Goal: Information Seeking & Learning: Learn about a topic

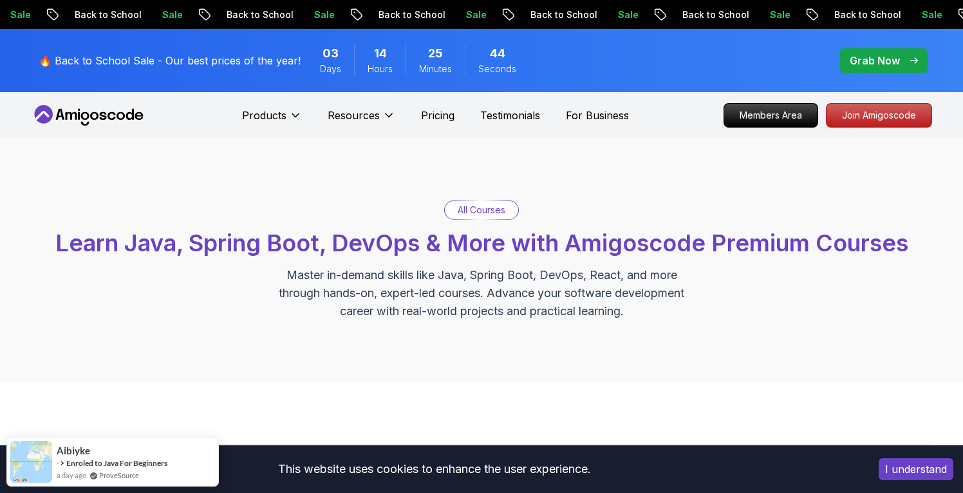
click at [488, 211] on p "All Courses" at bounding box center [482, 209] width 48 height 13
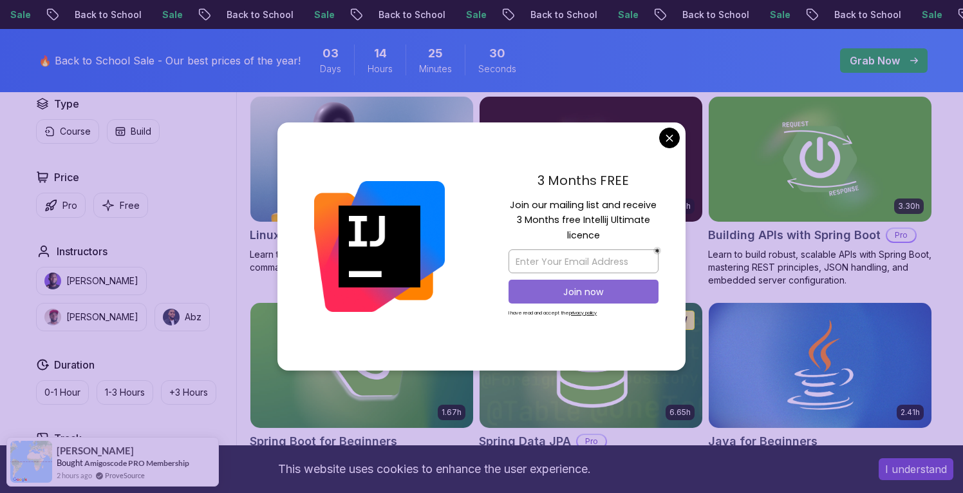
scroll to position [413, 0]
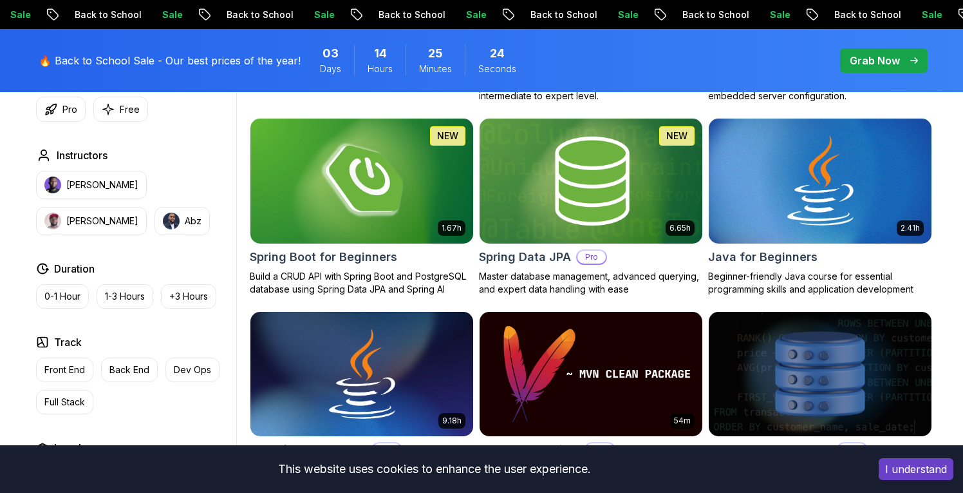
scroll to position [586, 0]
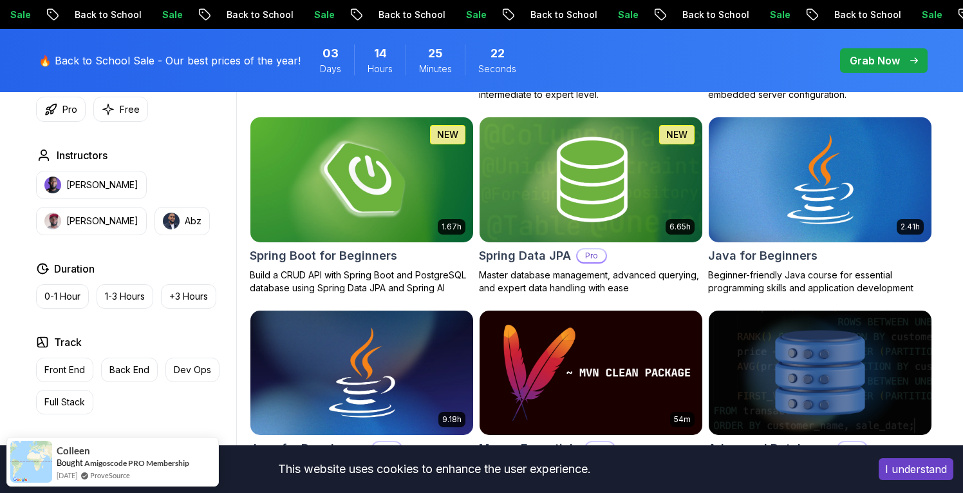
click at [385, 212] on img at bounding box center [362, 179] width 234 height 131
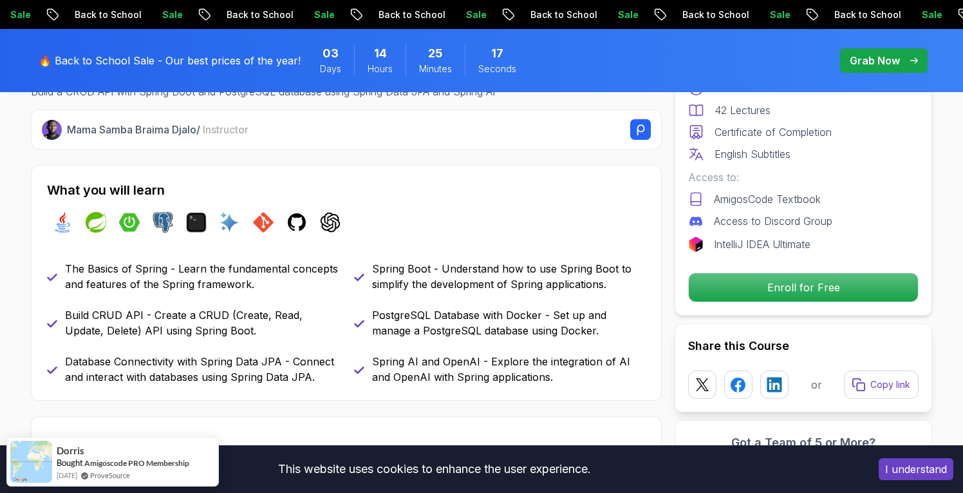
scroll to position [500, 0]
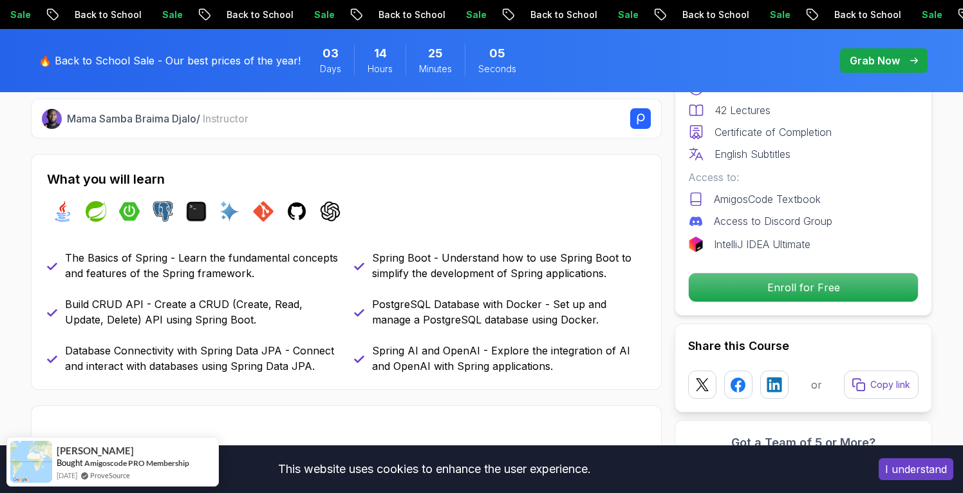
click at [771, 302] on div "Free Course Includes: 1.67 Hours 42 Lectures Certificate of Completion English …" at bounding box center [804, 160] width 258 height 310
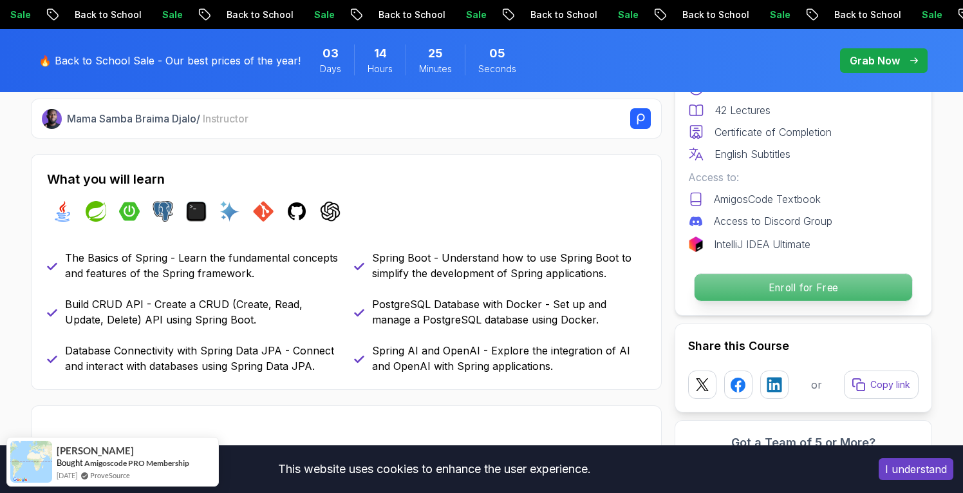
click at [775, 285] on p "Enroll for Free" at bounding box center [804, 287] width 218 height 27
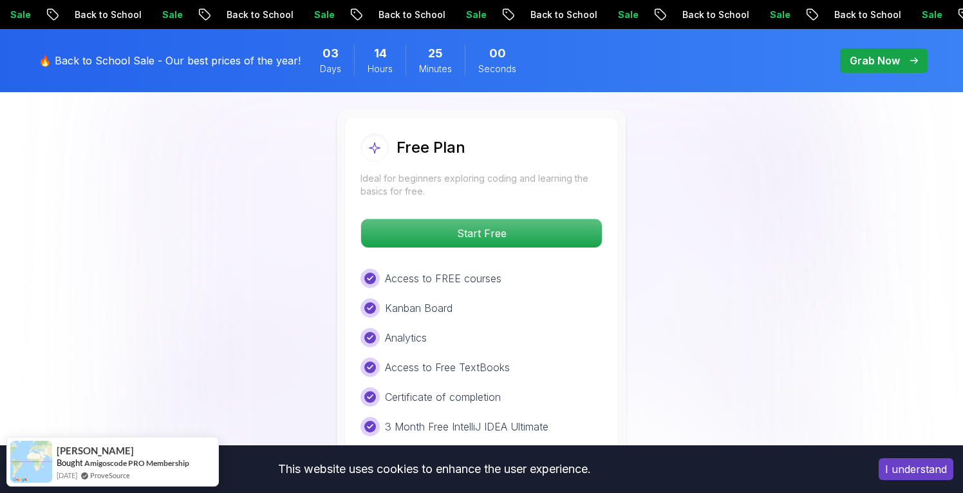
scroll to position [2705, 0]
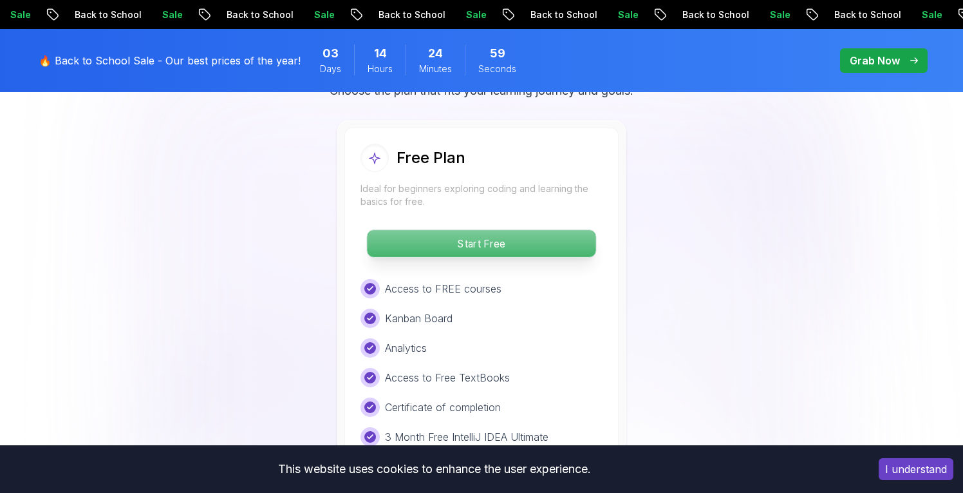
click at [503, 230] on p "Start Free" at bounding box center [481, 243] width 229 height 27
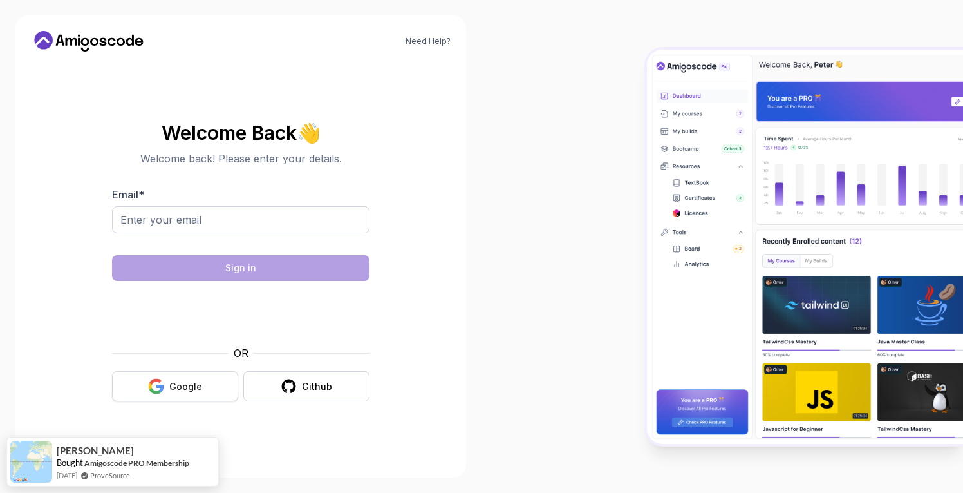
click at [177, 391] on div "Google" at bounding box center [185, 386] width 33 height 13
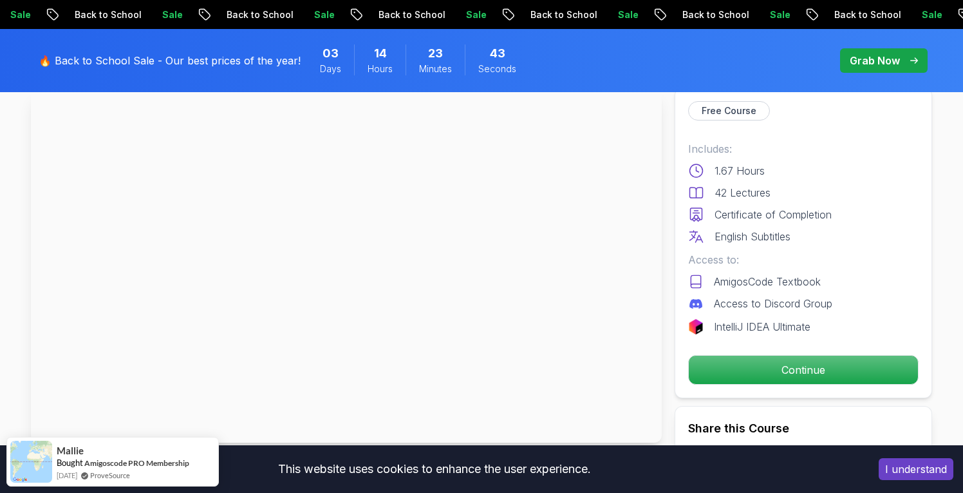
scroll to position [95, 0]
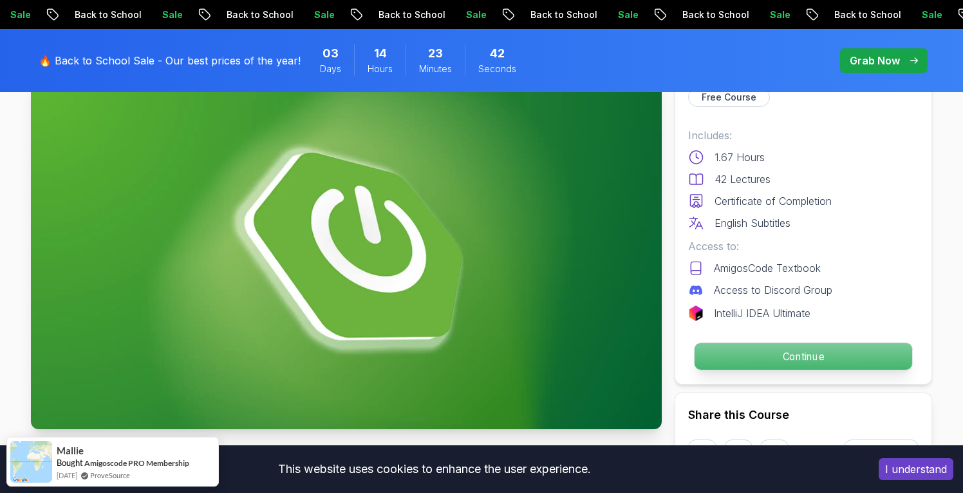
click at [770, 352] on p "Continue" at bounding box center [804, 356] width 218 height 27
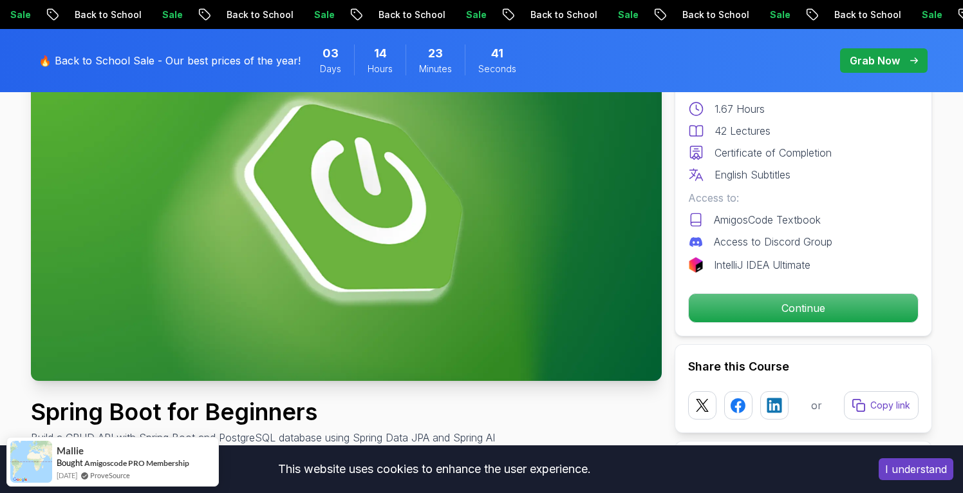
scroll to position [157, 0]
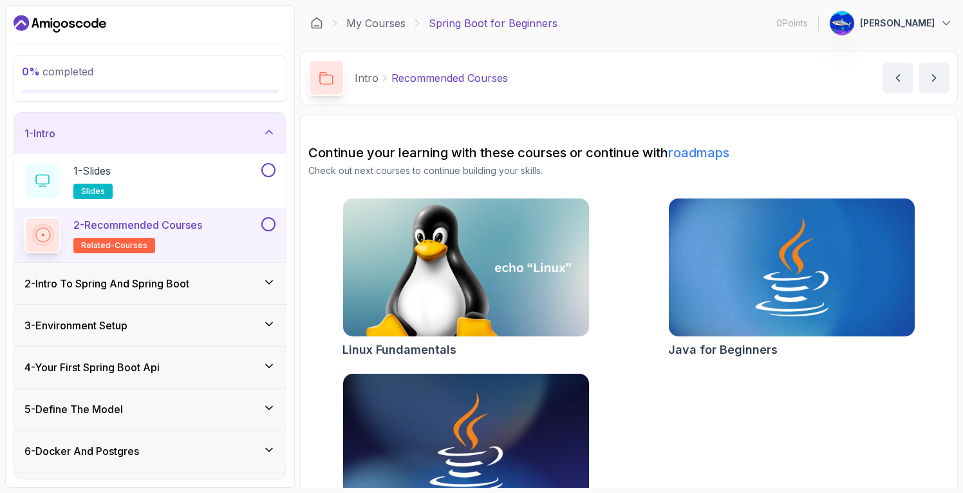
click at [211, 281] on div "2 - Intro To Spring And Spring Boot" at bounding box center [149, 283] width 251 height 15
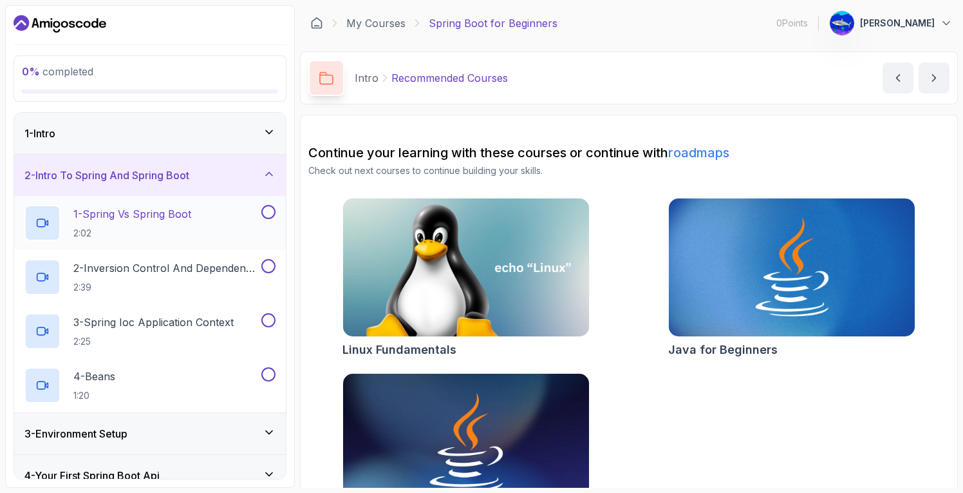
click at [177, 217] on p "1 - Spring Vs Spring Boot" at bounding box center [132, 213] width 118 height 15
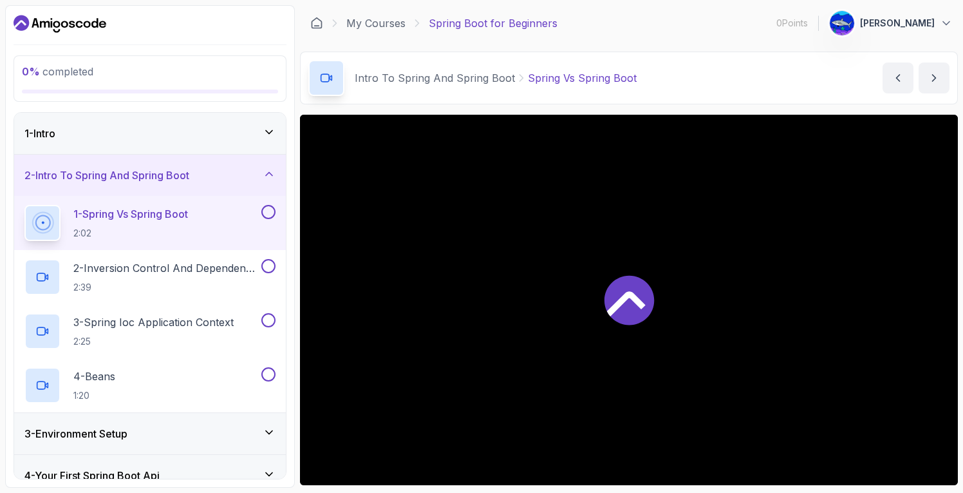
click at [631, 312] on icon at bounding box center [630, 301] width 50 height 50
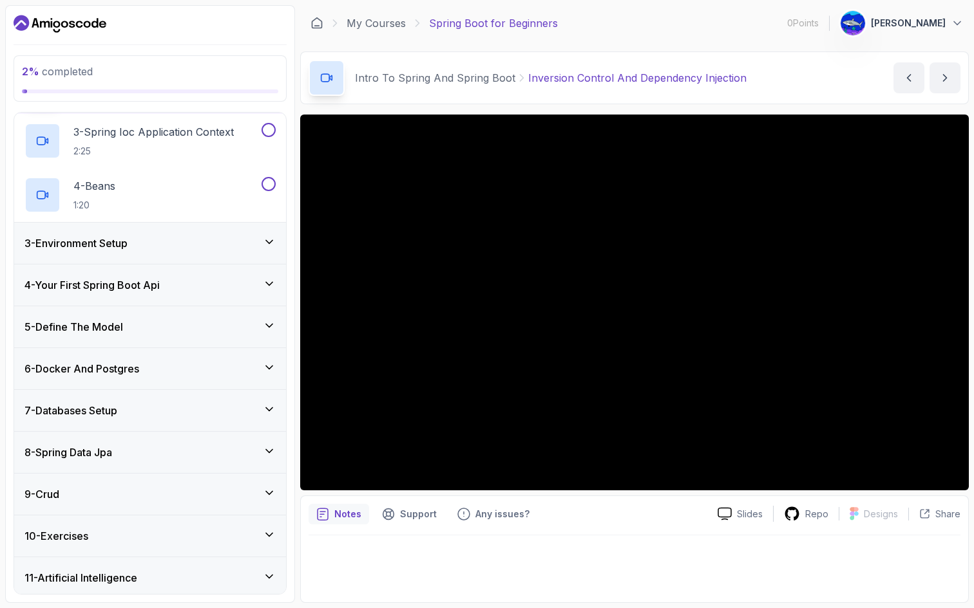
scroll to position [212, 0]
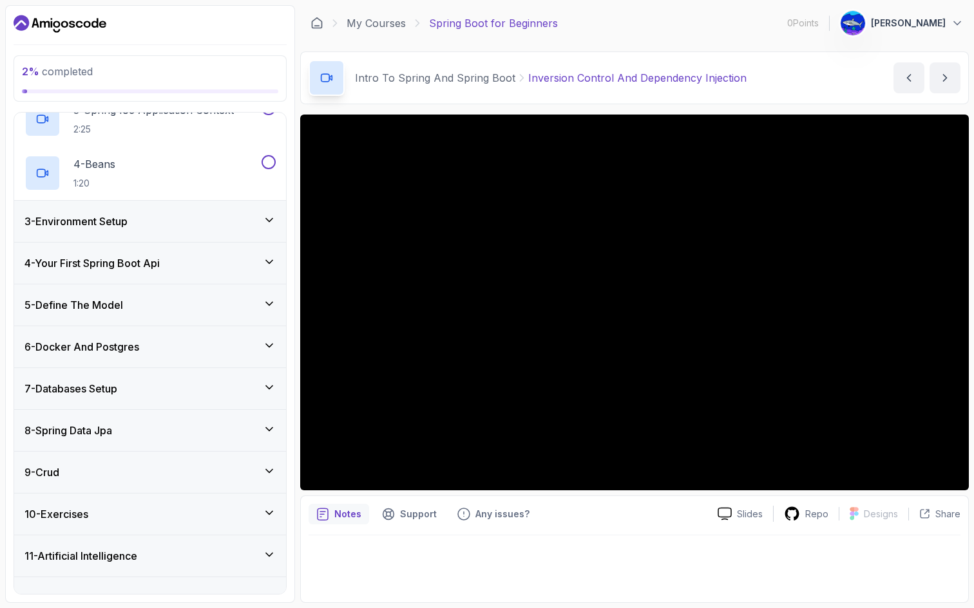
click at [180, 492] on div "11 - Artificial Intelligence" at bounding box center [149, 556] width 251 height 15
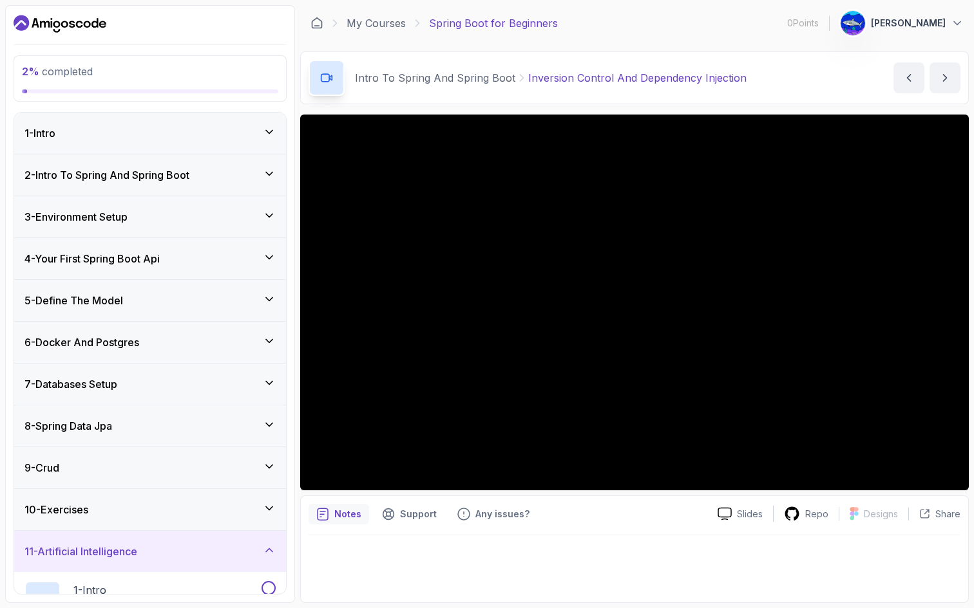
scroll to position [0, 0]
click at [140, 177] on h3 "2 - Intro To Spring And Spring Boot" at bounding box center [106, 174] width 165 height 15
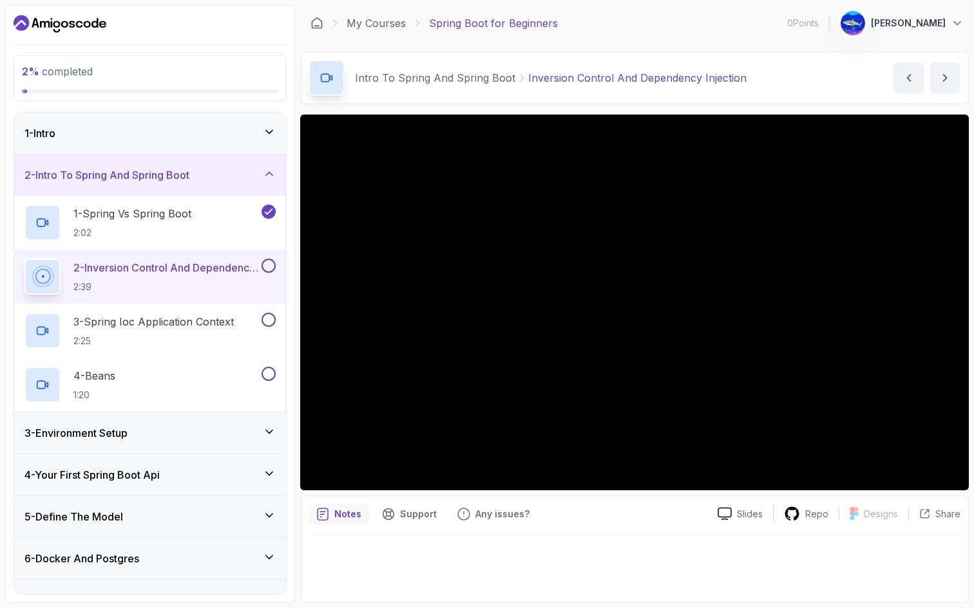
scroll to position [236, 0]
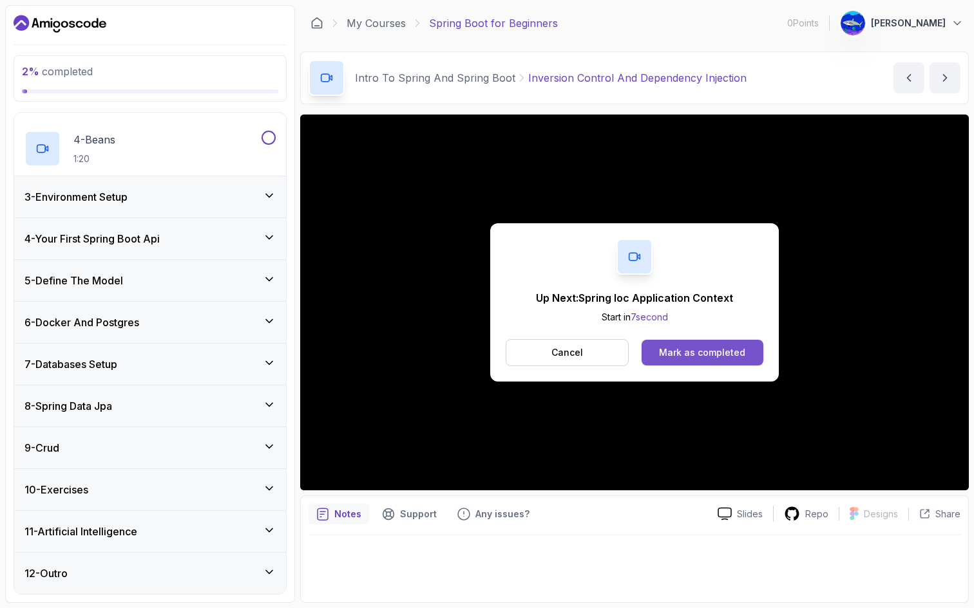
click at [669, 353] on div "Mark as completed" at bounding box center [702, 352] width 86 height 13
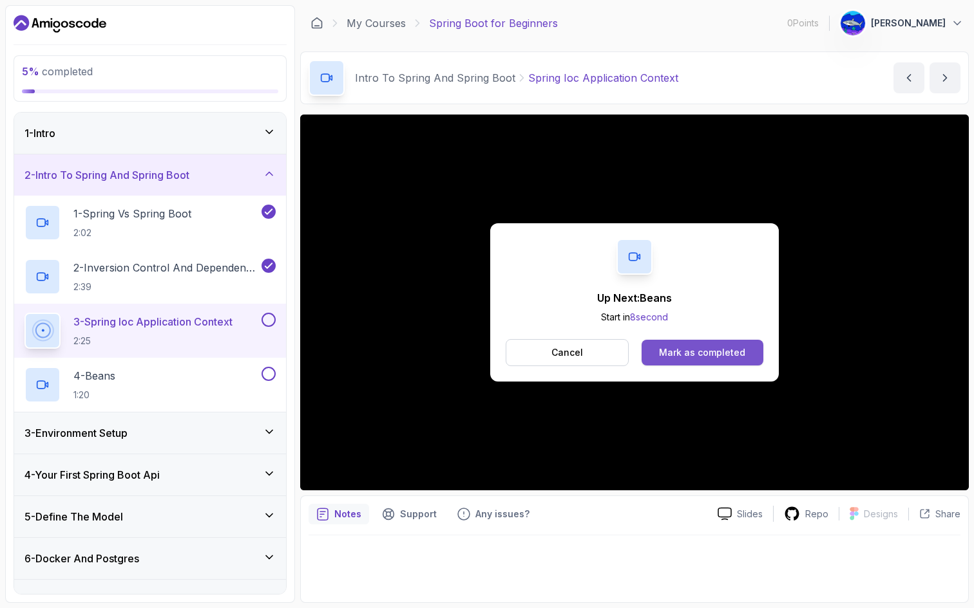
click at [717, 349] on div "Mark as completed" at bounding box center [702, 352] width 86 height 13
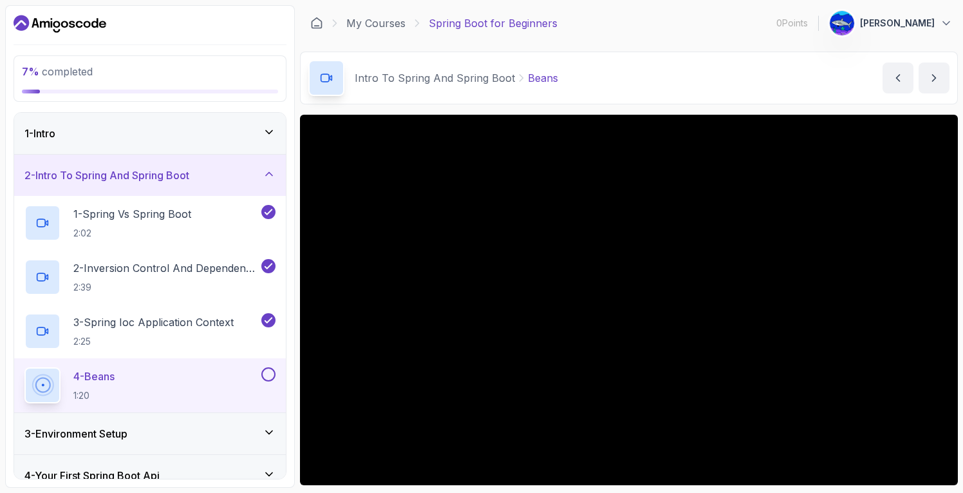
scroll to position [11, 0]
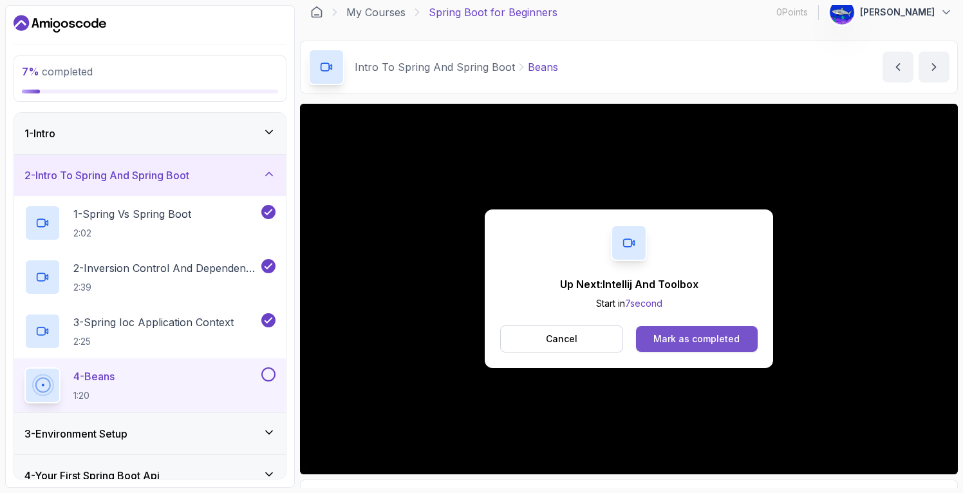
click at [683, 339] on div "Mark as completed" at bounding box center [697, 338] width 86 height 13
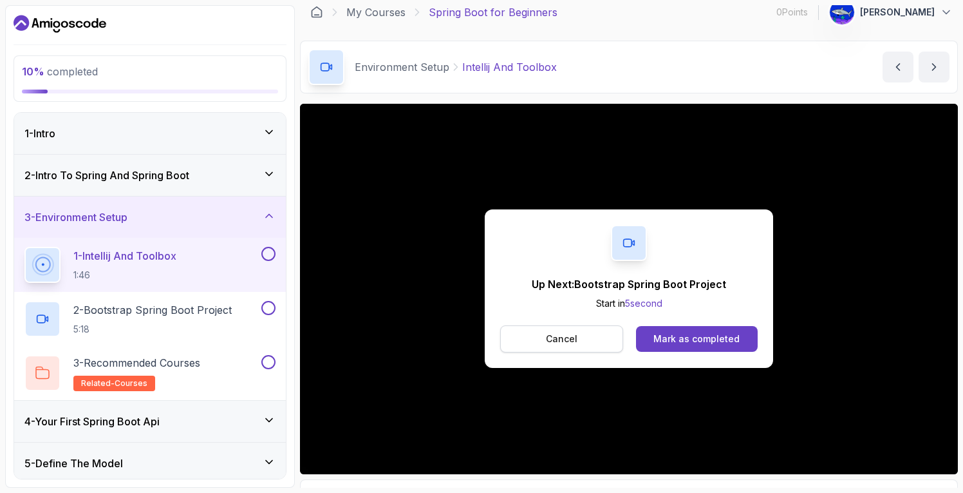
click at [575, 336] on p "Cancel" at bounding box center [562, 338] width 32 height 13
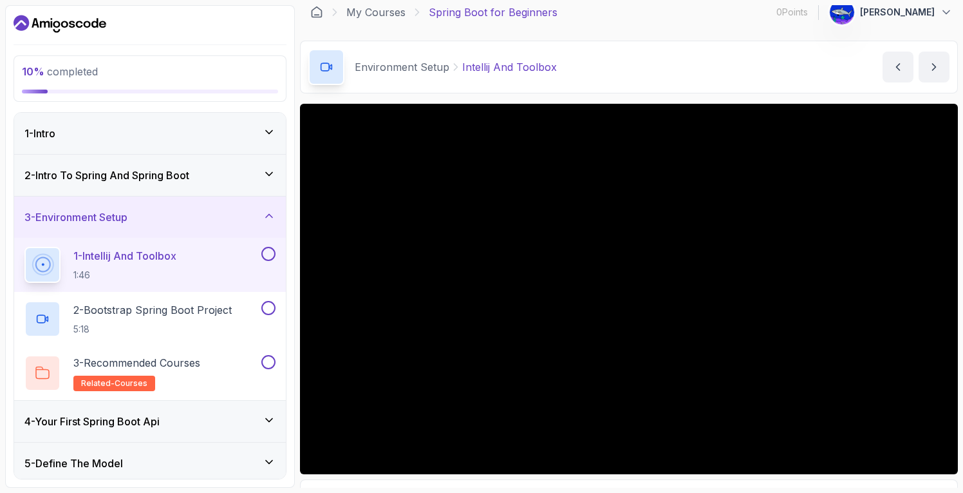
click at [162, 252] on p "1 - Intellij And Toolbox" at bounding box center [124, 255] width 103 height 15
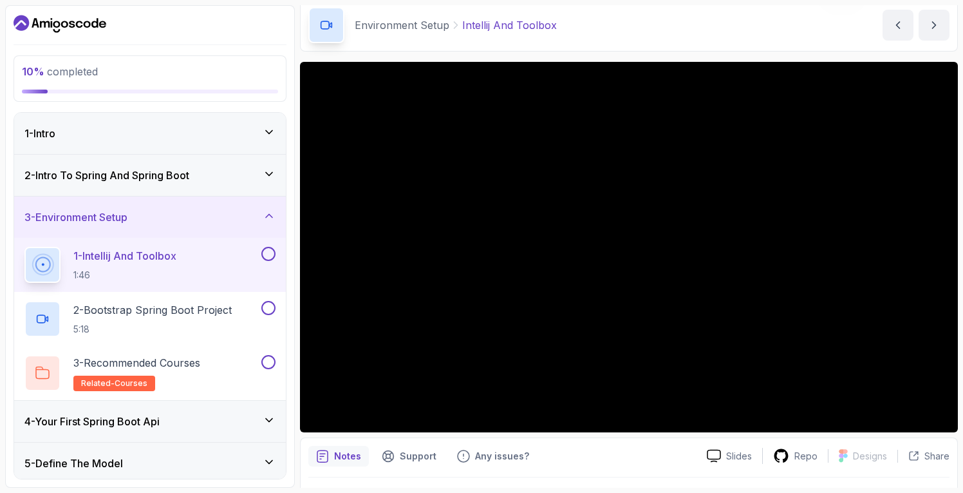
scroll to position [61, 0]
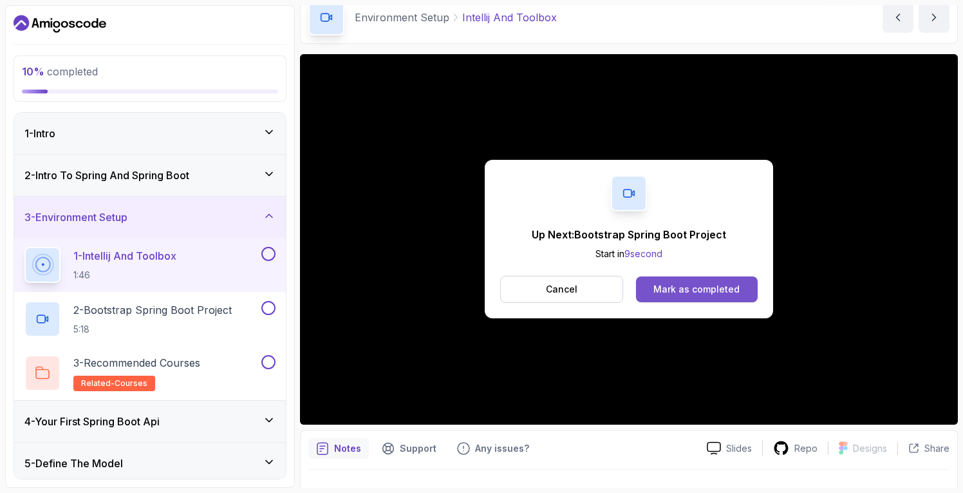
click at [647, 285] on button "Mark as completed" at bounding box center [697, 289] width 122 height 26
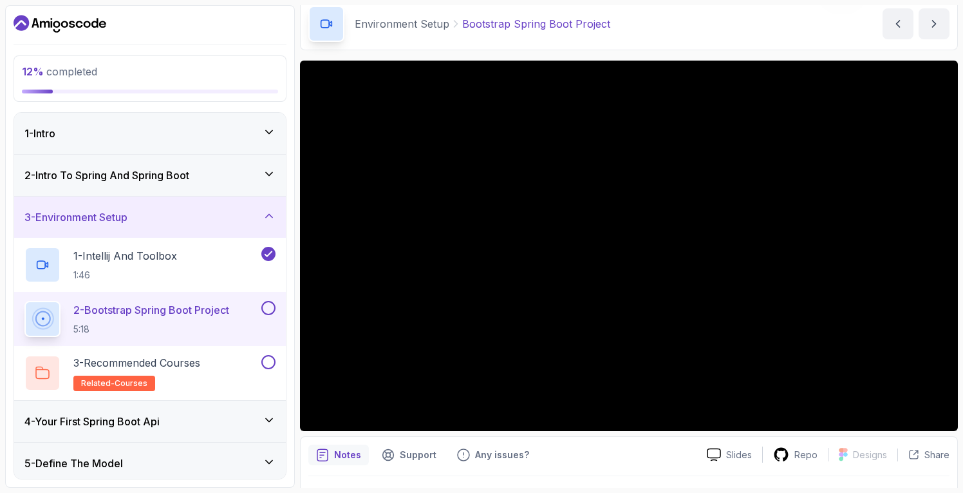
scroll to position [42, 0]
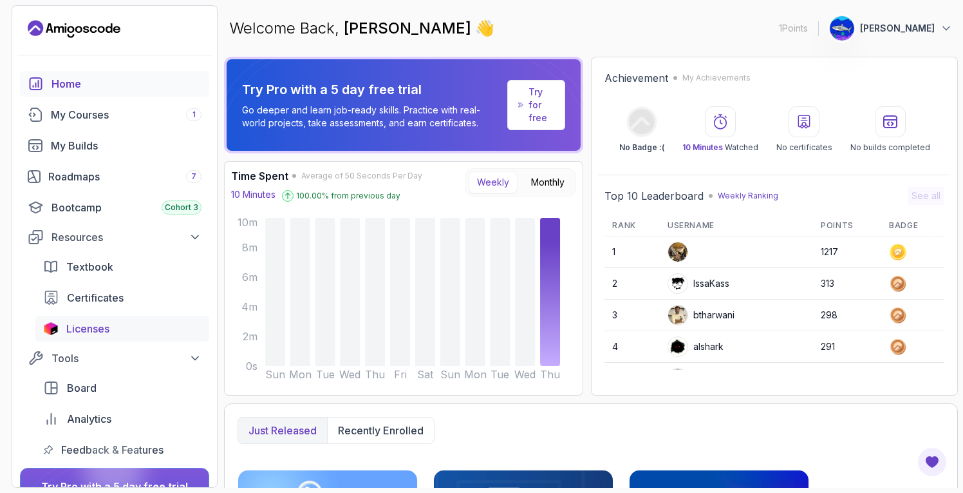
click at [78, 335] on span "Licenses" at bounding box center [87, 328] width 43 height 15
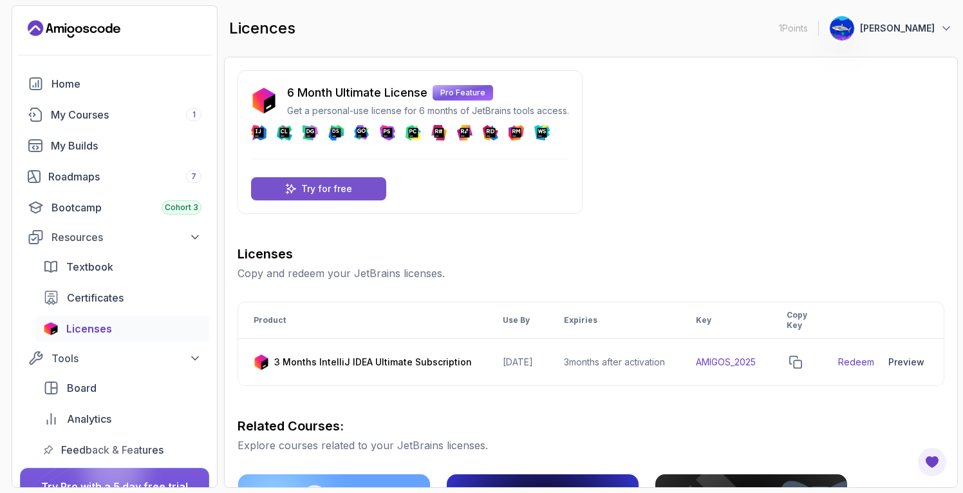
click at [340, 184] on p "Try for free" at bounding box center [326, 188] width 51 height 13
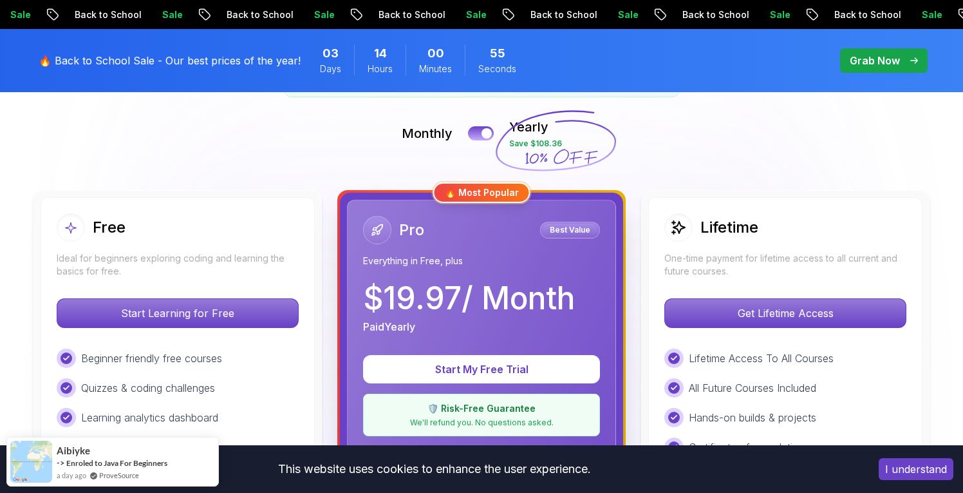
scroll to position [289, 0]
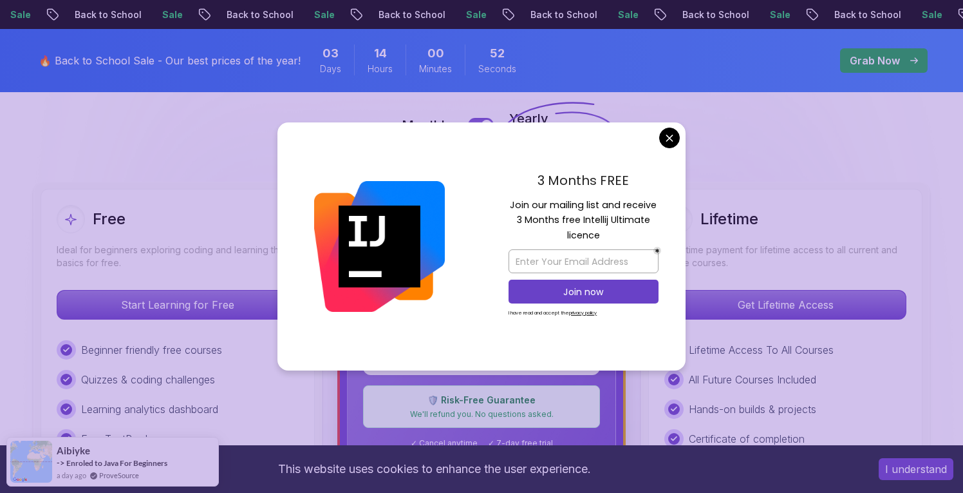
click at [663, 152] on div "3 Months FREE Join our mailing list and receive 3 Months free Intellij Ultimate…" at bounding box center [584, 246] width 204 height 249
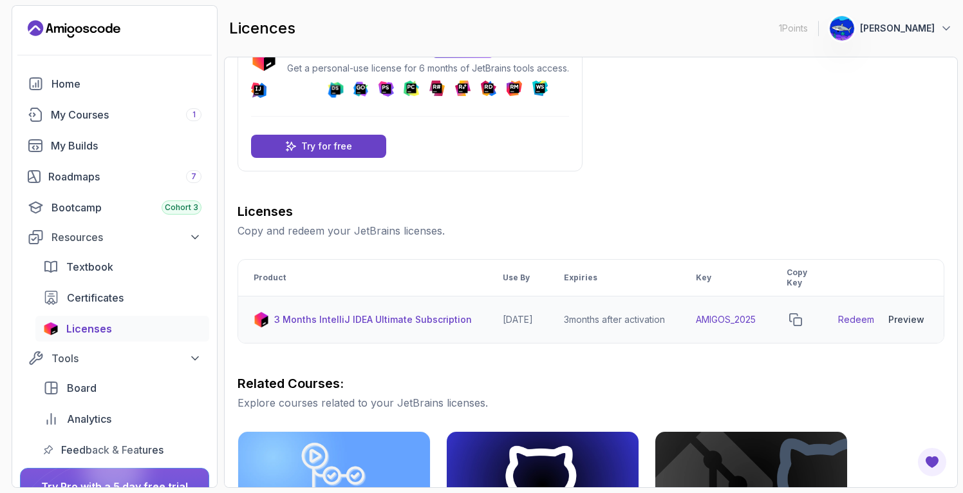
scroll to position [44, 0]
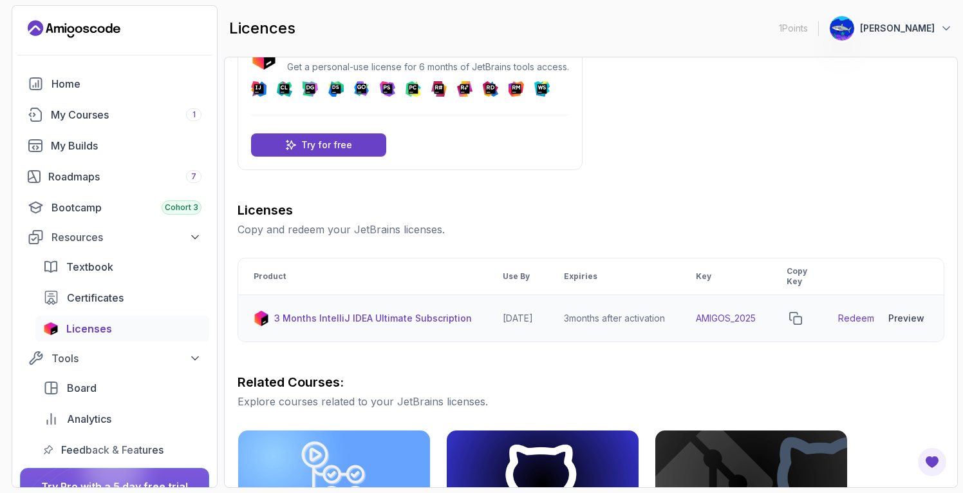
click at [869, 315] on link "Redeem" at bounding box center [856, 318] width 36 height 13
drag, startPoint x: 714, startPoint y: 317, endPoint x: 771, endPoint y: 312, distance: 56.8
copy td "AMIGOS_202"
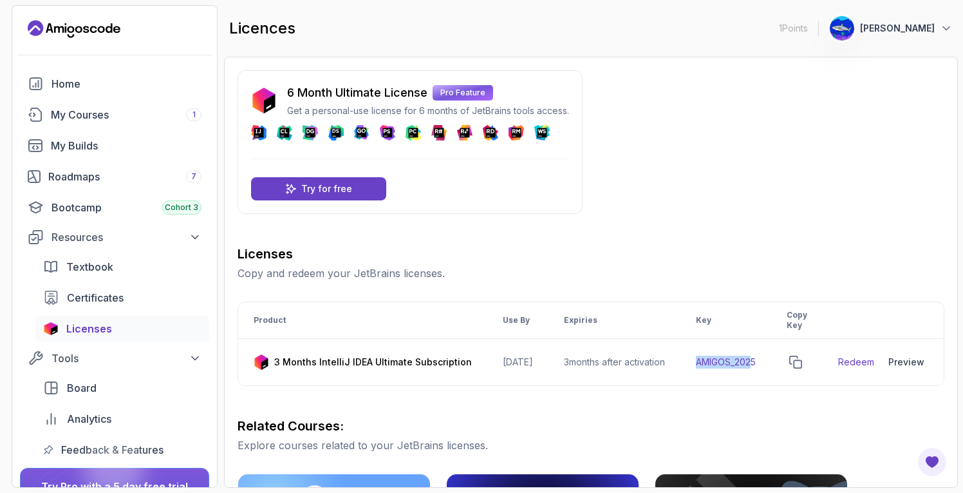
scroll to position [0, 0]
